Goal: Obtain resource: Download file/media

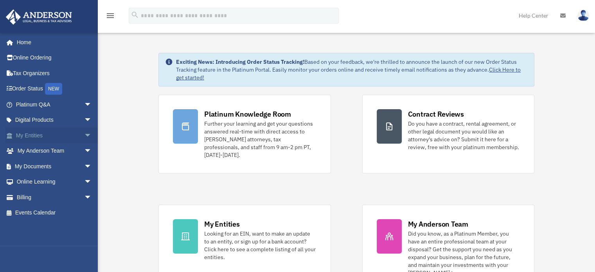
click at [85, 136] on span "arrow_drop_down" at bounding box center [92, 136] width 16 height 16
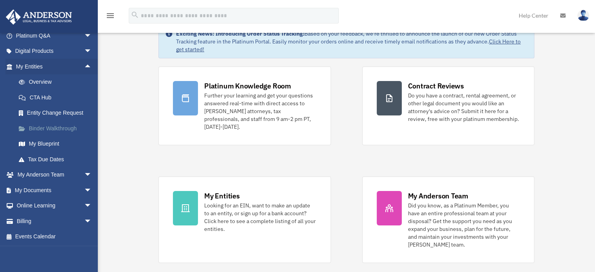
scroll to position [39, 0]
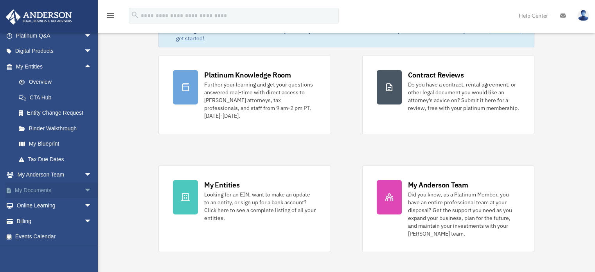
click at [84, 187] on span "arrow_drop_down" at bounding box center [92, 190] width 16 height 16
click at [35, 204] on link "Box" at bounding box center [57, 206] width 93 height 16
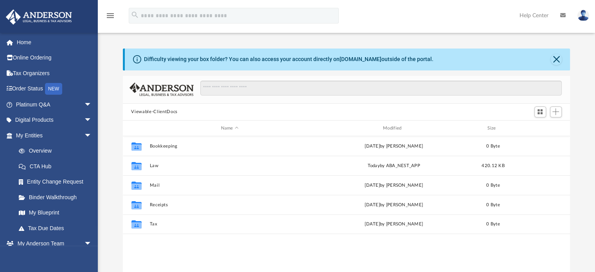
scroll to position [172, 442]
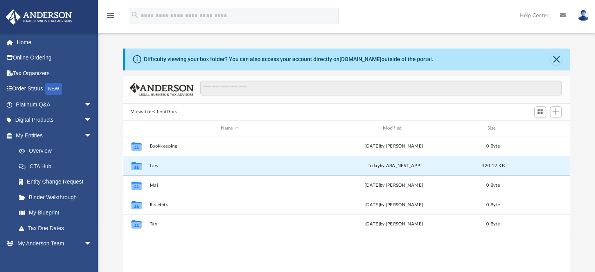
click at [271, 165] on button "Law" at bounding box center [230, 165] width 161 height 5
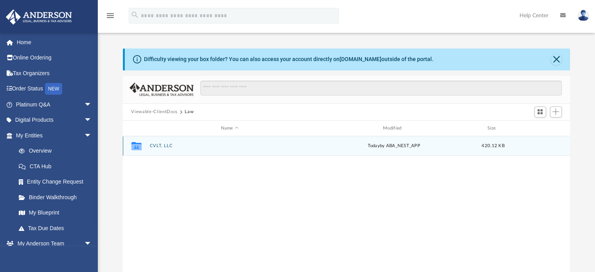
click at [164, 146] on button "CVLT, LLC" at bounding box center [230, 146] width 161 height 5
click at [164, 145] on button "Initial Docs" at bounding box center [230, 146] width 161 height 5
click at [542, 144] on span "More options" at bounding box center [540, 146] width 6 height 4
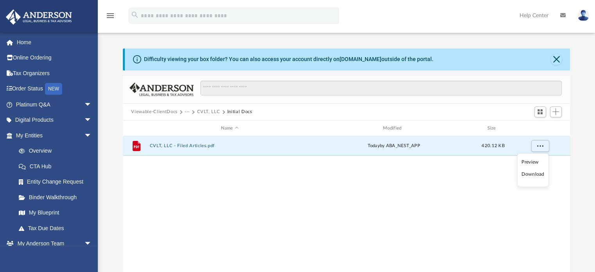
click at [522, 170] on li "Download" at bounding box center [533, 174] width 23 height 8
click at [542, 145] on span "More options" at bounding box center [540, 146] width 6 height 4
click at [298, 169] on div "File CVLT, LLC - Filed Articles.pdf today by ABA_NEST_APP 420.12 KB" at bounding box center [347, 217] width 448 height 162
click at [215, 111] on button "CVLT, LLC" at bounding box center [208, 111] width 23 height 7
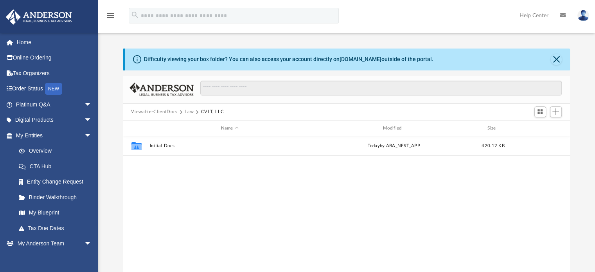
click at [167, 111] on button "Viewable-ClientDocs" at bounding box center [154, 111] width 46 height 7
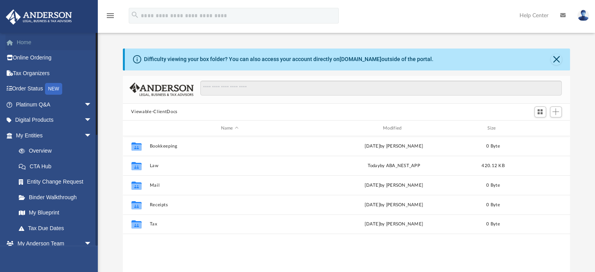
click at [23, 40] on link "Home" at bounding box center [54, 42] width 98 height 16
